Goal: Navigation & Orientation: Find specific page/section

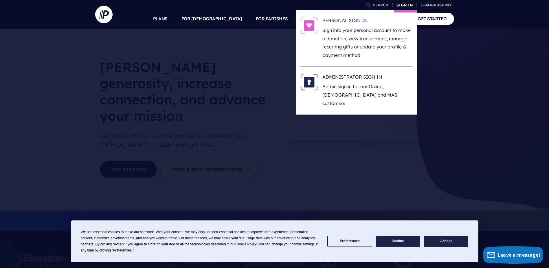
click at [409, 6] on link "SIGN IN" at bounding box center [404, 5] width 21 height 10
click at [352, 78] on h6 "ADMINISTRATOR SIGN IN" at bounding box center [368, 78] width 90 height 9
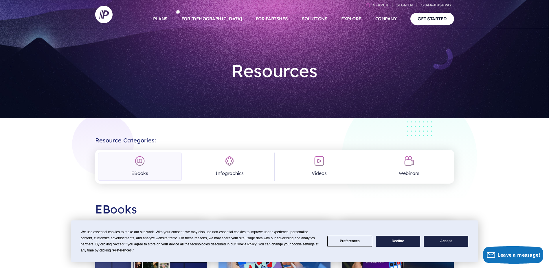
click at [453, 242] on button "Accept" at bounding box center [446, 240] width 45 height 11
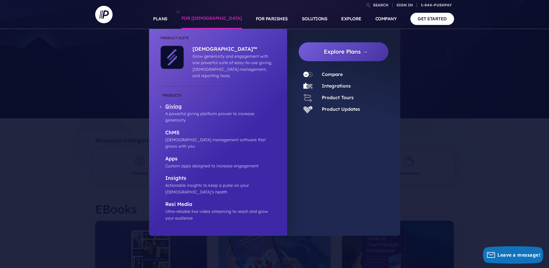
click at [176, 103] on p "Giving" at bounding box center [220, 106] width 110 height 7
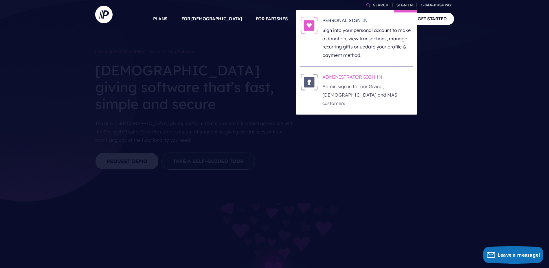
click at [335, 78] on h6 "ADMINISTRATOR SIGN IN" at bounding box center [368, 78] width 90 height 9
